Goal: Task Accomplishment & Management: Complete application form

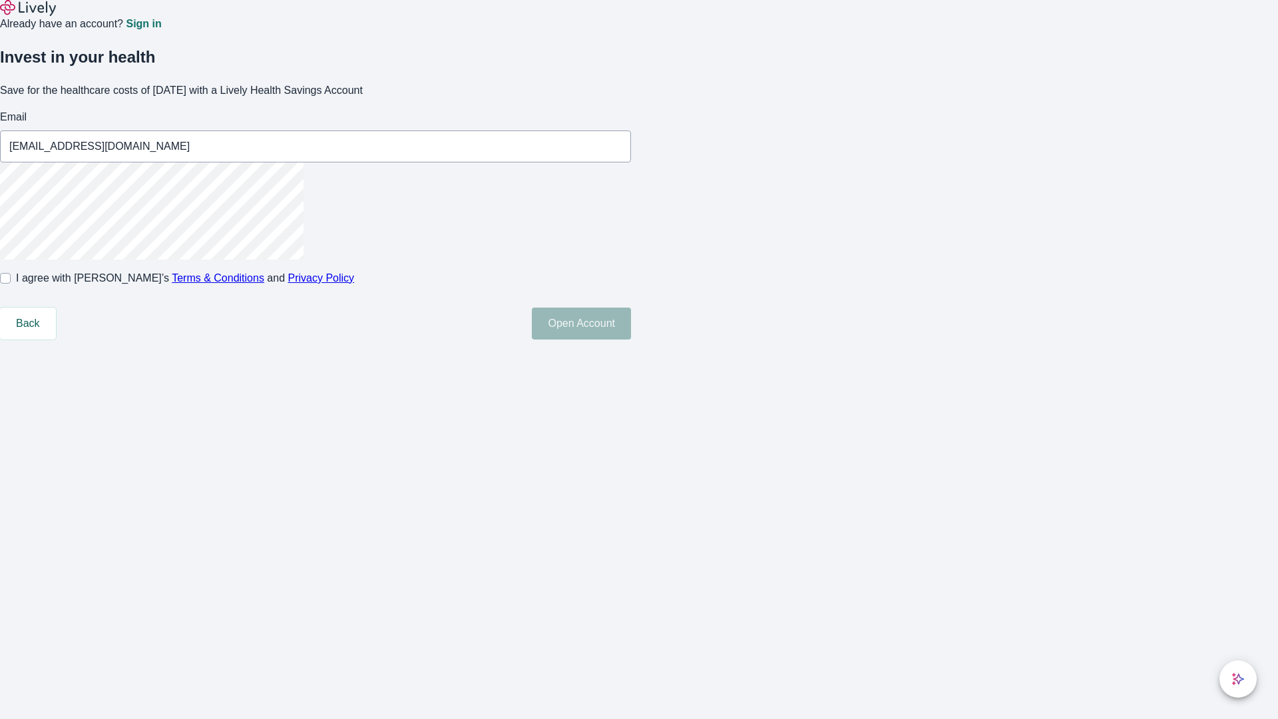
click at [11, 284] on input "I agree with Lively’s Terms & Conditions and Privacy Policy" at bounding box center [5, 278] width 11 height 11
checkbox input "true"
click at [631, 340] on button "Open Account" at bounding box center [581, 324] width 99 height 32
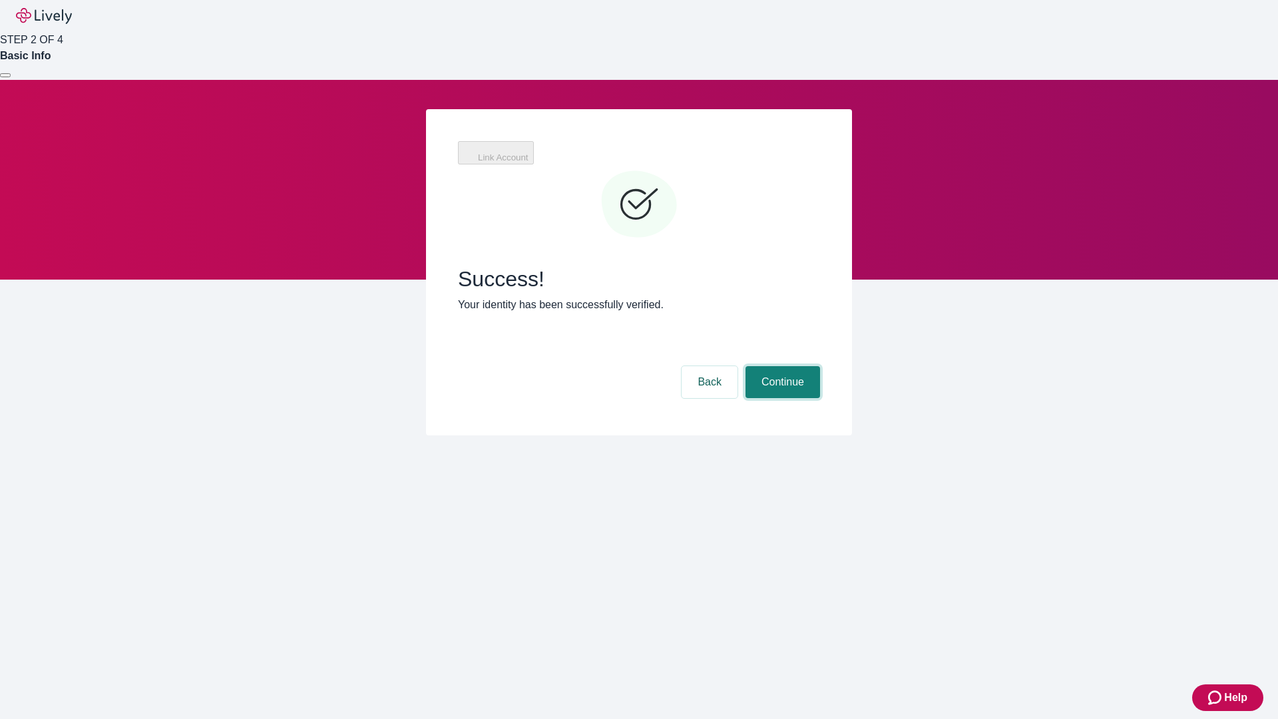
click at [781, 366] on button "Continue" at bounding box center [783, 382] width 75 height 32
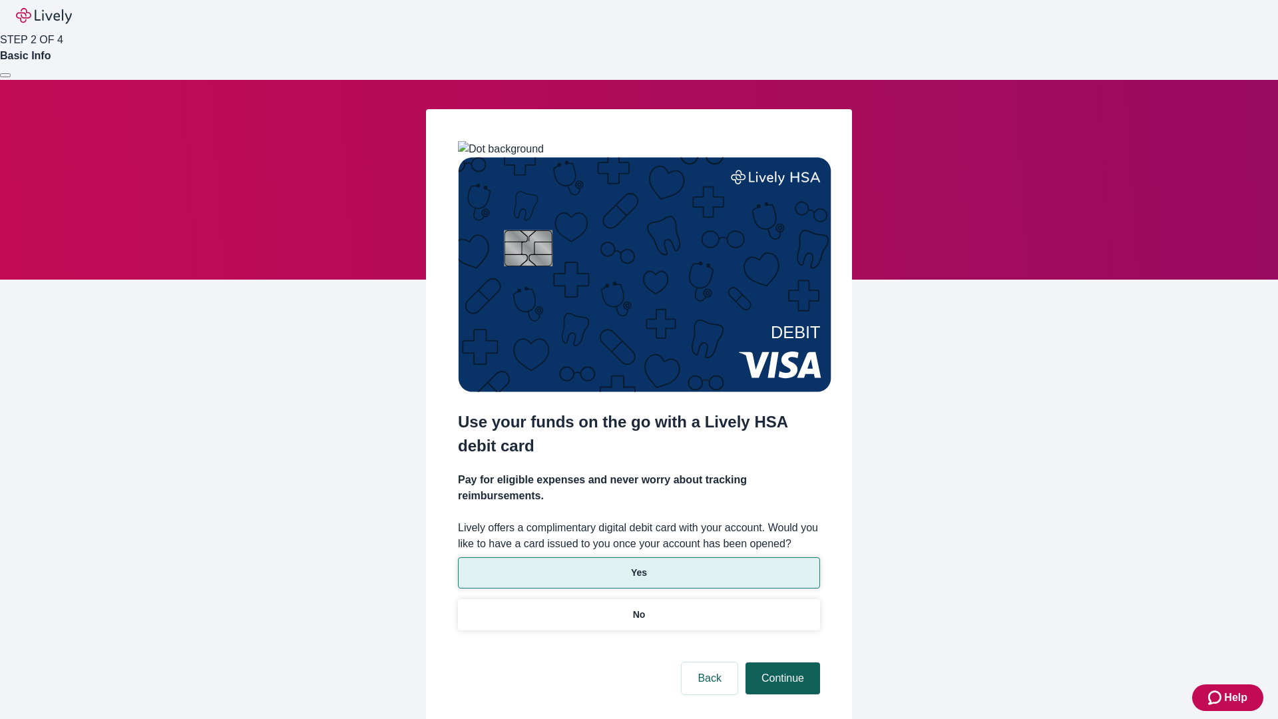
click at [638, 608] on p "No" at bounding box center [639, 615] width 13 height 14
click at [781, 662] on button "Continue" at bounding box center [783, 678] width 75 height 32
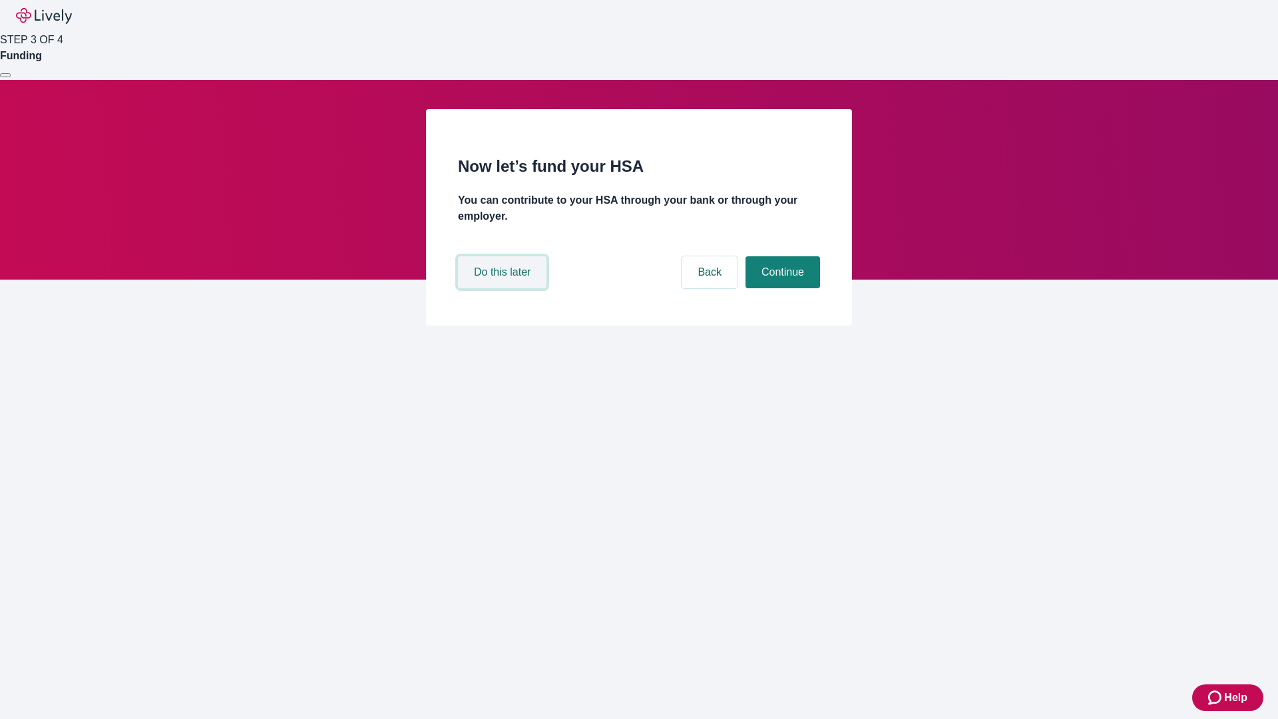
click at [504, 288] on button "Do this later" at bounding box center [502, 272] width 89 height 32
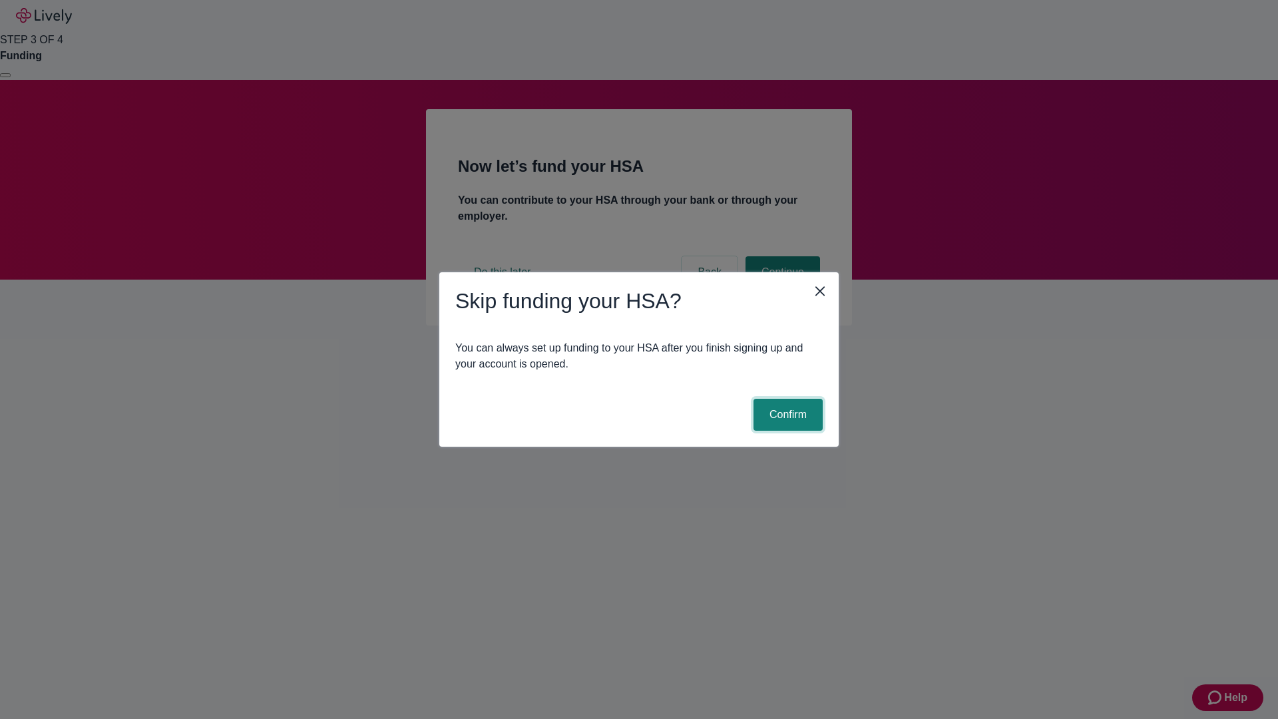
click at [786, 415] on button "Confirm" at bounding box center [788, 415] width 69 height 32
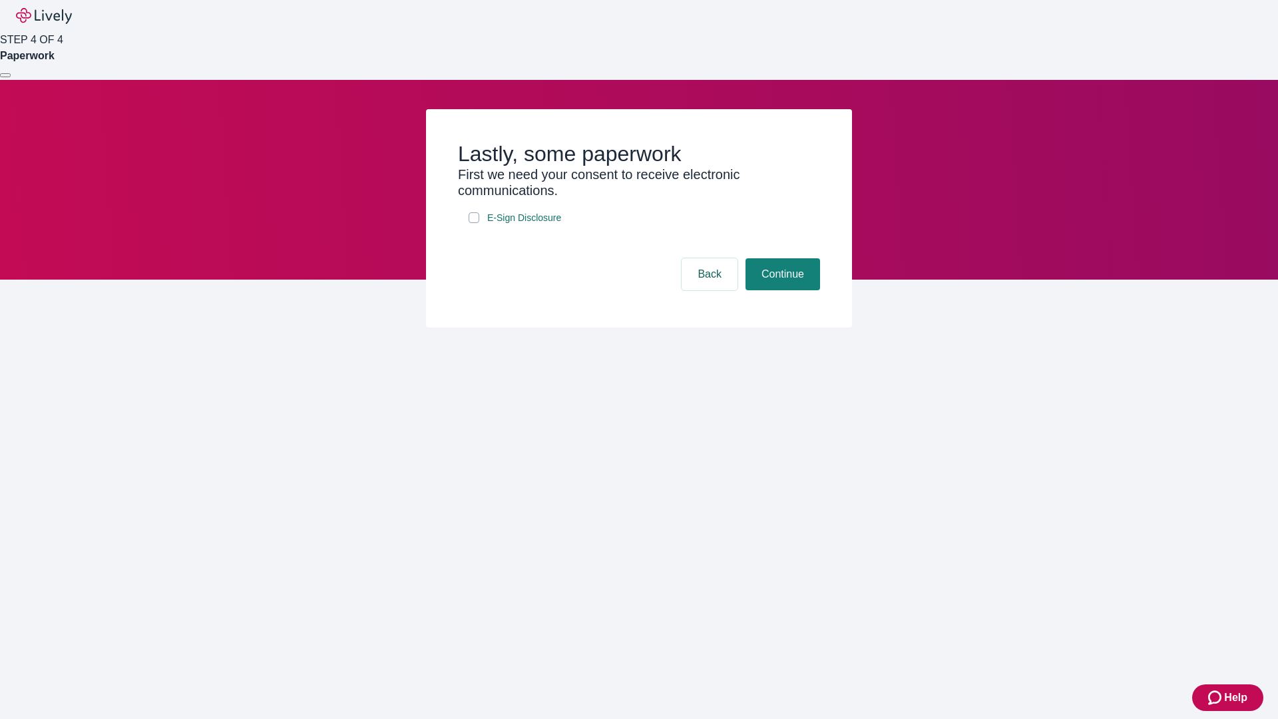
click at [474, 223] on input "E-Sign Disclosure" at bounding box center [474, 217] width 11 height 11
checkbox input "true"
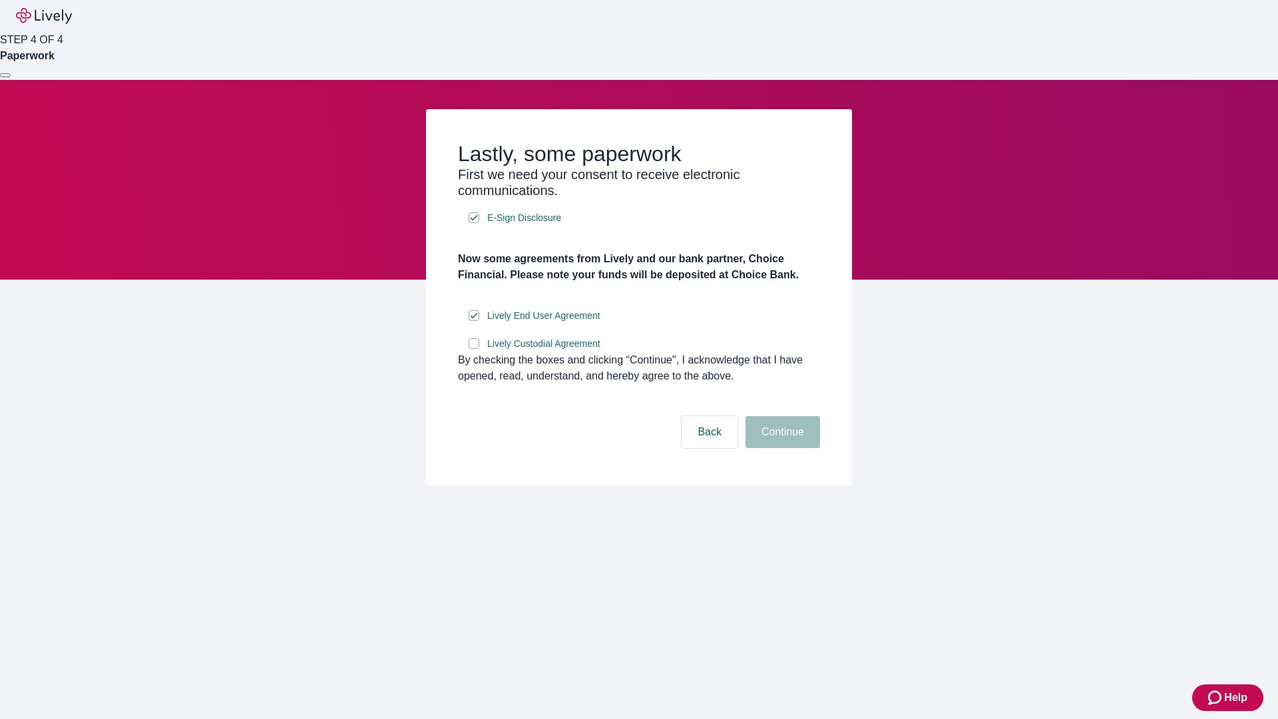
click at [474, 349] on input "Lively Custodial Agreement" at bounding box center [474, 343] width 11 height 11
checkbox input "true"
click at [781, 448] on button "Continue" at bounding box center [783, 432] width 75 height 32
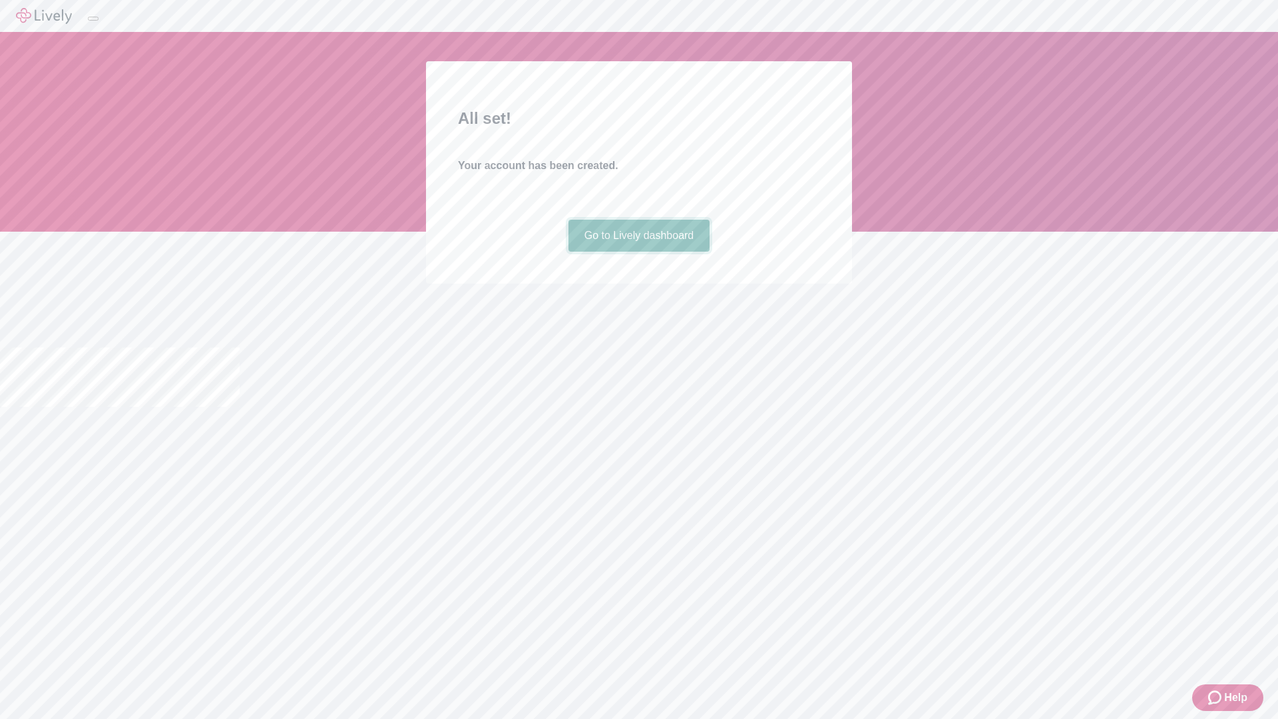
click at [638, 252] on link "Go to Lively dashboard" at bounding box center [639, 236] width 142 height 32
